Goal: Task Accomplishment & Management: Use online tool/utility

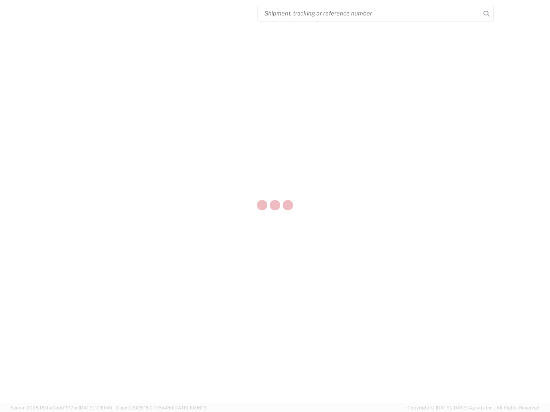
select select "US"
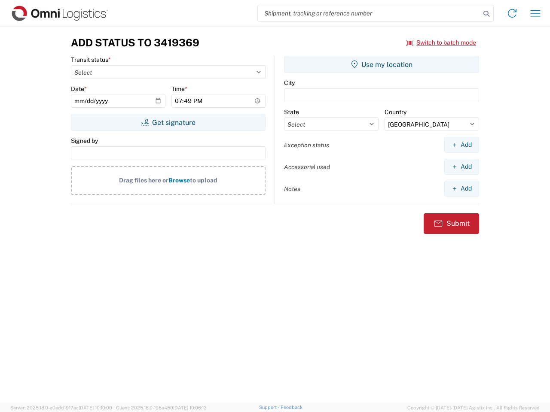
click at [369, 13] on input "search" at bounding box center [369, 13] width 222 height 16
click at [486, 14] on icon at bounding box center [486, 14] width 12 height 12
click at [512, 13] on icon at bounding box center [512, 13] width 14 height 14
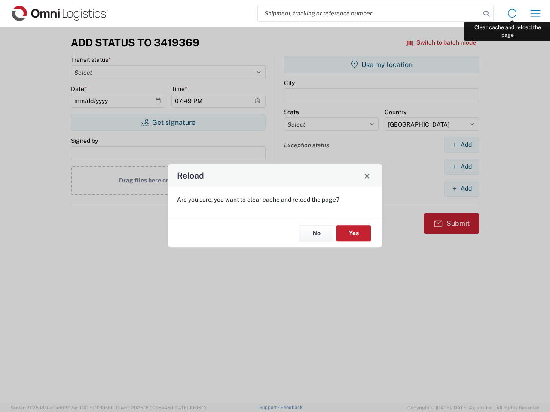
click at [535, 13] on div "Reload Are you sure, you want to clear cache and reload the page? No Yes" at bounding box center [275, 206] width 550 height 412
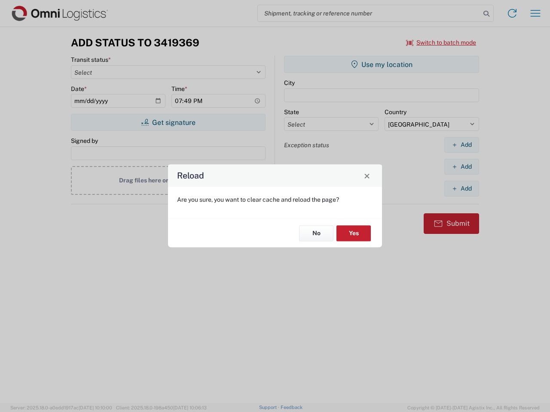
click at [441, 43] on div "Reload Are you sure, you want to clear cache and reload the page? No Yes" at bounding box center [275, 206] width 550 height 412
click at [168, 122] on div "Reload Are you sure, you want to clear cache and reload the page? No Yes" at bounding box center [275, 206] width 550 height 412
click at [381, 64] on div "Reload Are you sure, you want to clear cache and reload the page? No Yes" at bounding box center [275, 206] width 550 height 412
click at [461, 145] on div "Reload Are you sure, you want to clear cache and reload the page? No Yes" at bounding box center [275, 206] width 550 height 412
click at [461, 167] on div "Reload Are you sure, you want to clear cache and reload the page? No Yes" at bounding box center [275, 206] width 550 height 412
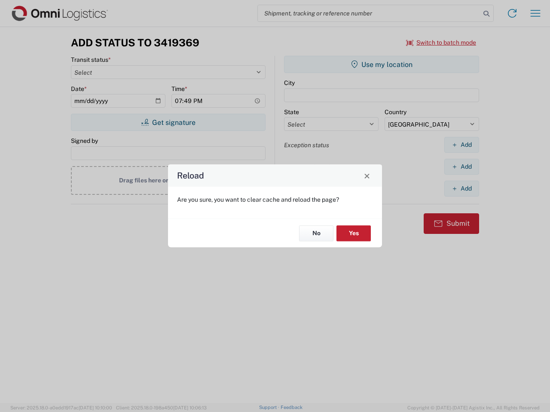
click at [461, 188] on div "Reload Are you sure, you want to clear cache and reload the page? No Yes" at bounding box center [275, 206] width 550 height 412
